Goal: Navigation & Orientation: Understand site structure

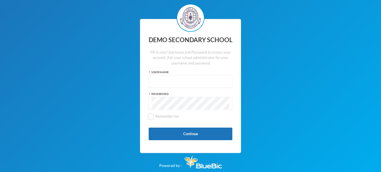
click at [155, 82] on input "text" at bounding box center [191, 81] width 78 height 13
click at [183, 82] on input "Admin" at bounding box center [191, 81] width 78 height 13
type input "A"
type input "edeh"
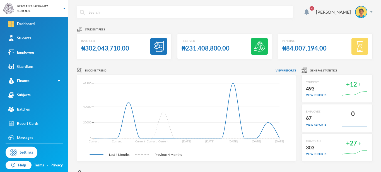
click at [119, 47] on div "₦302,043,710.00" at bounding box center [105, 48] width 48 height 11
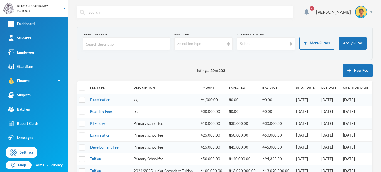
checkbox input "false"
click at [314, 10] on span "4" at bounding box center [312, 8] width 4 height 4
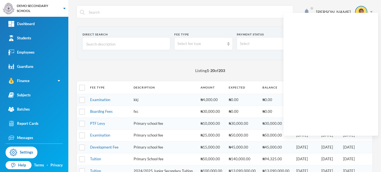
click at [188, 53] on form "Direct Search Fee type Select fee type Payment Status Select More Filters Apply…" at bounding box center [225, 43] width 284 height 22
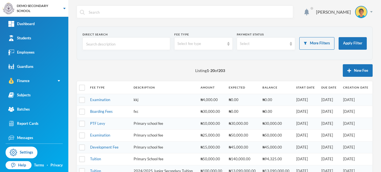
scroll to position [16, 0]
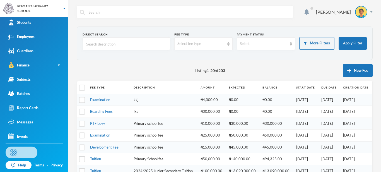
click at [23, 150] on link "Settings" at bounding box center [22, 152] width 32 height 12
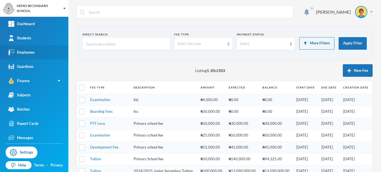
click at [26, 52] on div "Employees" at bounding box center [21, 52] width 26 height 6
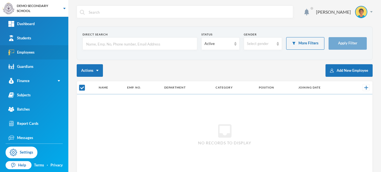
checkbox input "false"
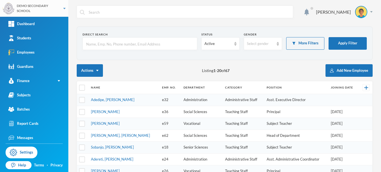
click at [65, 9] on div "DEMO SECONDARY SCHOOL" at bounding box center [34, 8] width 68 height 17
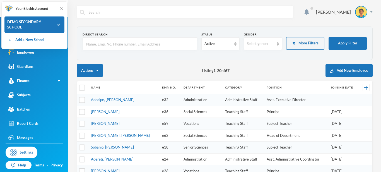
click at [65, 9] on div "Your Bluebic Account DEMO SECONDARY SCHOOL Add a New School" at bounding box center [34, 25] width 66 height 48
click at [62, 7] on img at bounding box center [62, 9] width 6 height 6
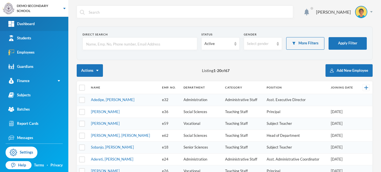
click at [34, 26] on div "Dashboard" at bounding box center [21, 24] width 26 height 6
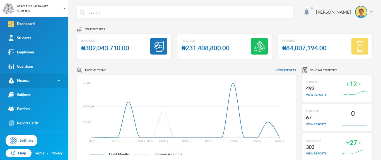
click at [27, 79] on div "Finance" at bounding box center [18, 81] width 21 height 6
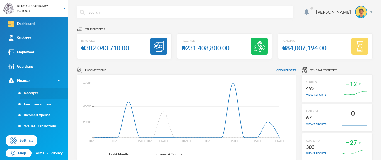
click at [29, 91] on link "Receipts" at bounding box center [44, 93] width 49 height 11
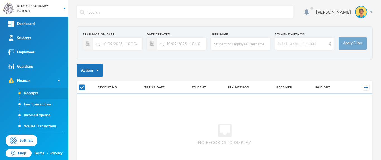
checkbox input "false"
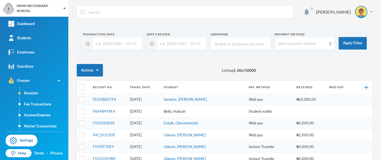
click at [177, 111] on link "Bello, Haliyah" at bounding box center [175, 111] width 22 height 4
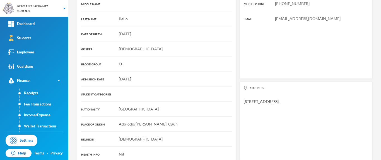
scroll to position [118, 0]
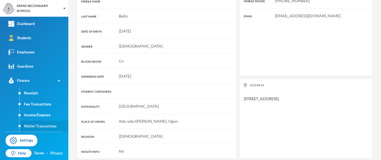
click at [35, 126] on link "Wallet Transactions" at bounding box center [44, 126] width 49 height 11
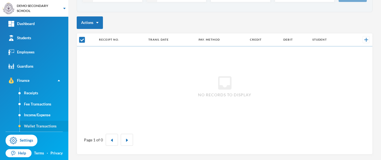
scroll to position [48, 0]
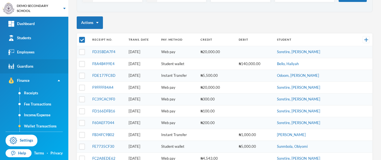
click at [28, 68] on div "Guardians" at bounding box center [20, 67] width 25 height 6
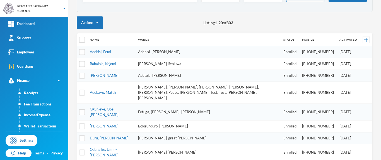
checkbox input "false"
click at [95, 22] on button "Actions" at bounding box center [90, 22] width 26 height 13
click at [148, 20] on div "Actions Listing 1 - 20 of 303" at bounding box center [225, 22] width 296 height 13
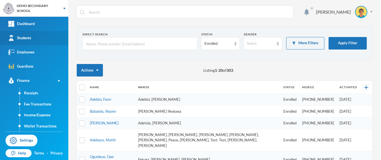
click at [23, 40] on div "Students" at bounding box center [19, 38] width 23 height 6
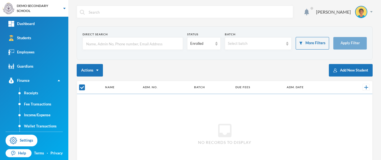
checkbox input "false"
